Goal: Task Accomplishment & Management: Use online tool/utility

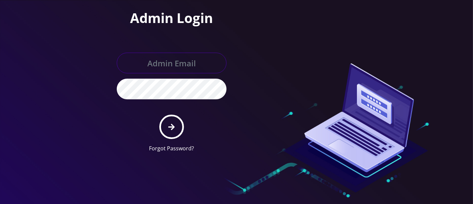
type input "hazel@teltik.com"
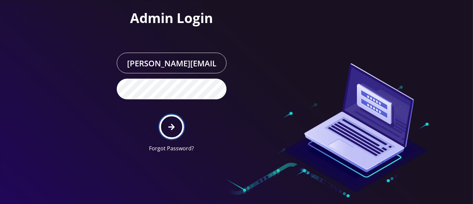
click at [167, 121] on button "submit" at bounding box center [171, 126] width 24 height 24
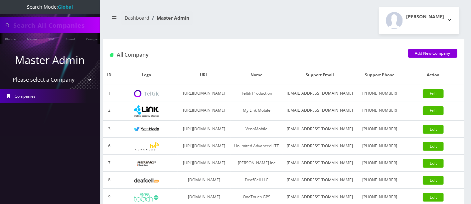
type input "8084648089"
click at [49, 79] on select "Please select a Company Teltik Production My Link Mobile VennMobile Unlimited A…" at bounding box center [50, 80] width 85 height 13
select select "13"
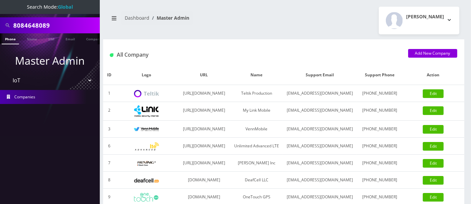
click at [8, 74] on select "Please select a Company Teltik Production My Link Mobile VennMobile Unlimited A…" at bounding box center [50, 80] width 85 height 13
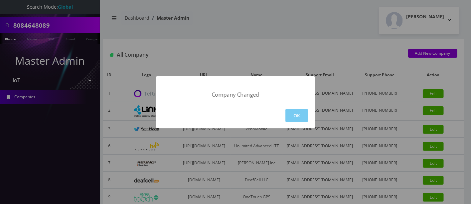
click at [295, 114] on button "OK" at bounding box center [297, 115] width 23 height 14
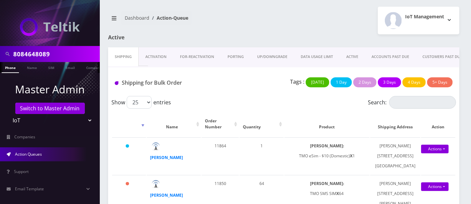
click at [358, 54] on link "ACTIVE" at bounding box center [352, 56] width 25 height 19
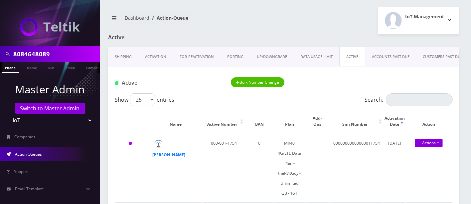
click at [255, 82] on button "Bulk Number Change" at bounding box center [258, 82] width 54 height 10
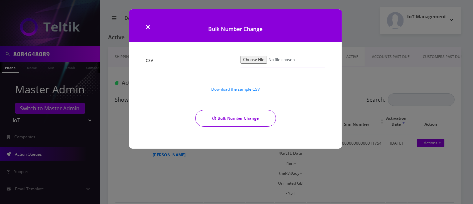
click at [256, 57] on input "CSV" at bounding box center [283, 62] width 85 height 13
type input "C:\fakepath\bulk_number_change.csv"
click at [242, 120] on button "Bulk Number Change" at bounding box center [235, 118] width 81 height 17
